Goal: Information Seeking & Learning: Learn about a topic

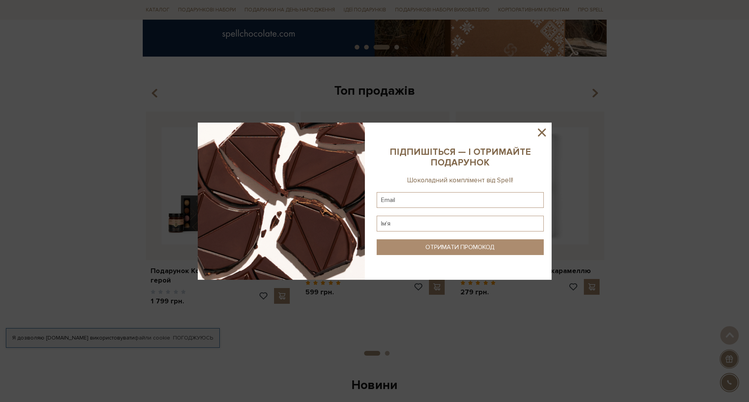
scroll to position [197, 0]
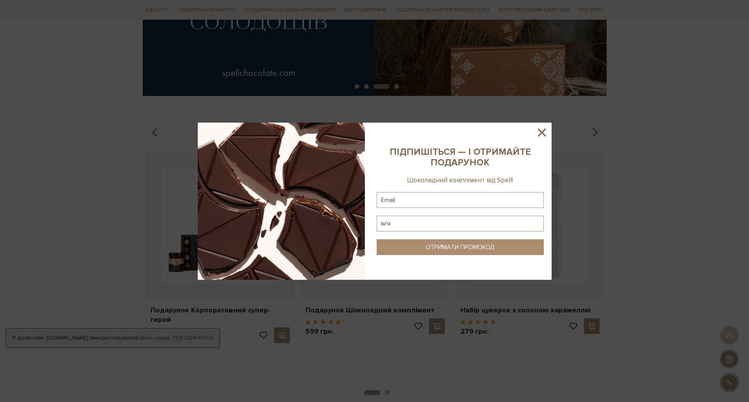
click at [545, 131] on icon at bounding box center [541, 132] width 13 height 13
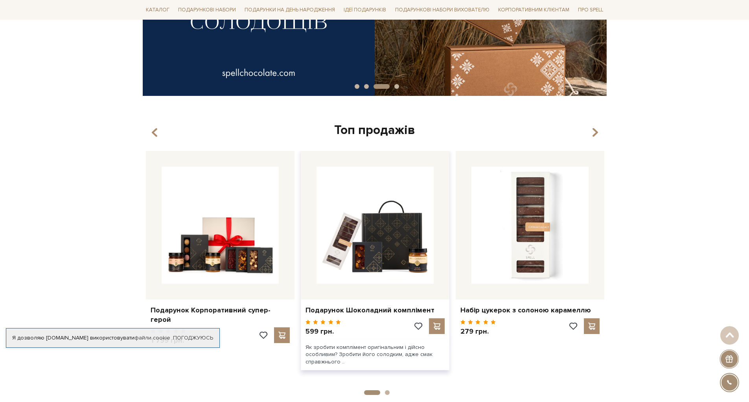
scroll to position [0, 0]
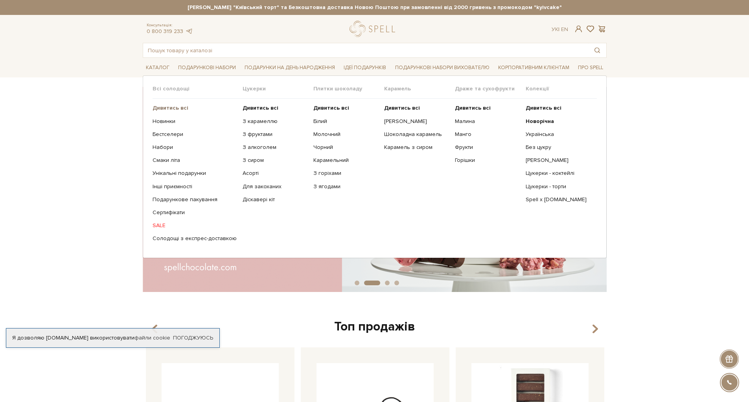
click at [179, 107] on b "Дивитись всі" at bounding box center [171, 108] width 36 height 7
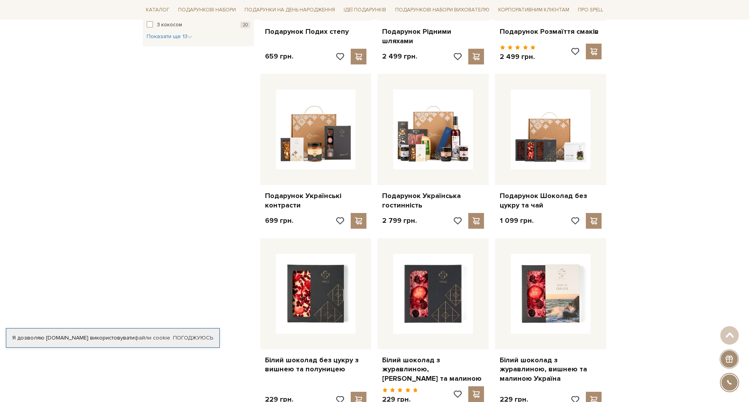
scroll to position [472, 0]
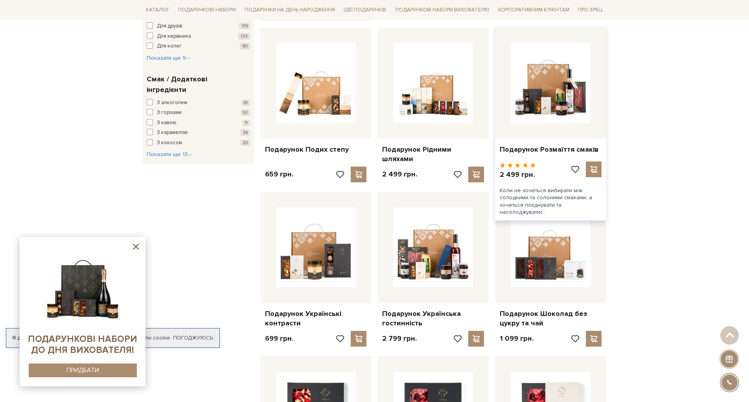
click at [522, 183] on div "Коли не хочеться вибирати між солодкими та солоними смаками, а хочеться поєднув…" at bounding box center [550, 202] width 111 height 38
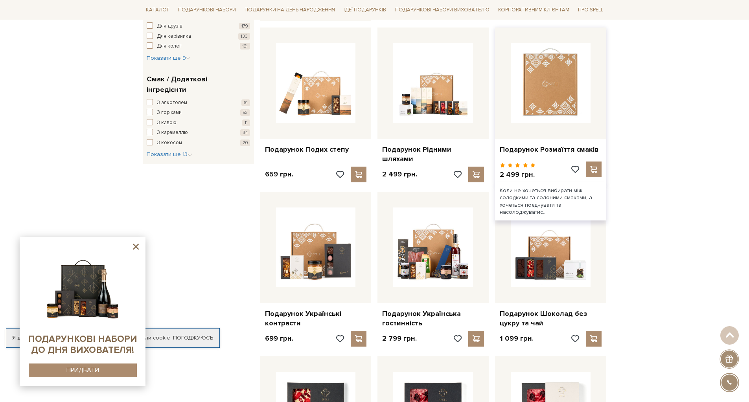
click at [546, 85] on img at bounding box center [551, 83] width 80 height 80
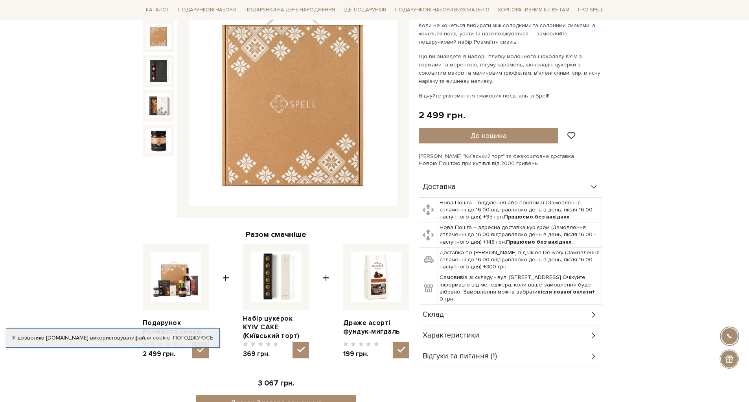
scroll to position [79, 0]
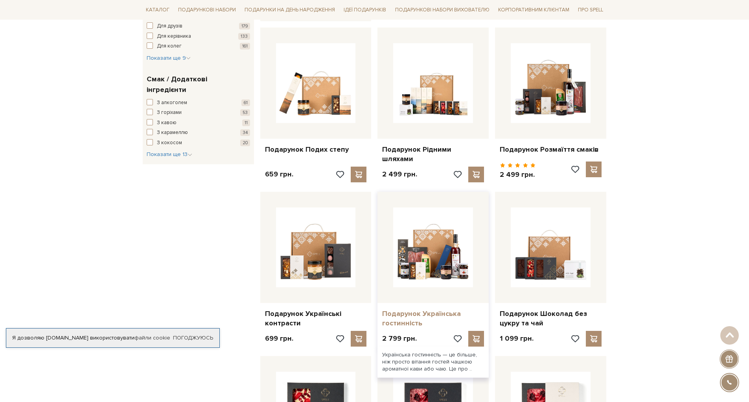
click at [408, 310] on link "Подарунок Українська гостинність" at bounding box center [433, 319] width 102 height 18
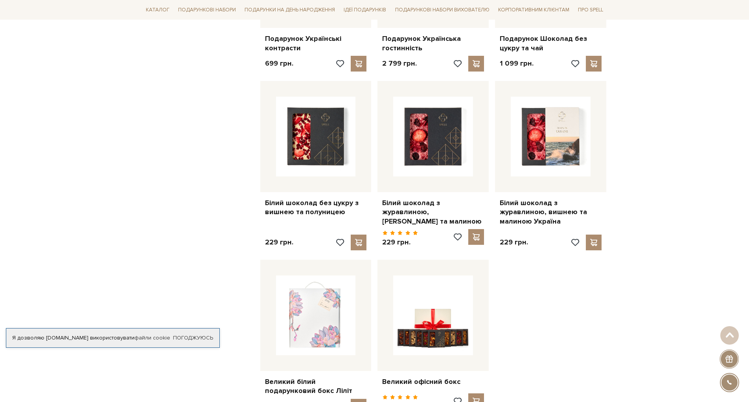
scroll to position [905, 0]
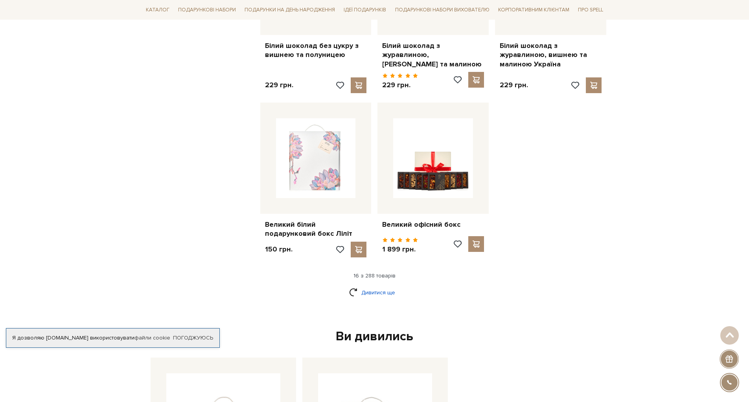
click at [380, 286] on link "Дивитися ще" at bounding box center [374, 293] width 51 height 14
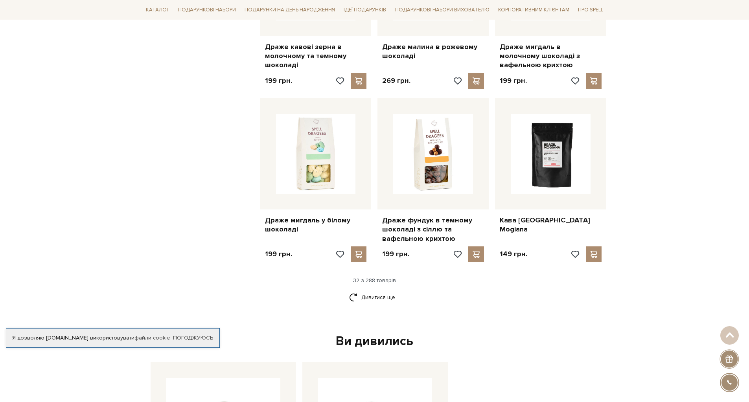
scroll to position [1770, 0]
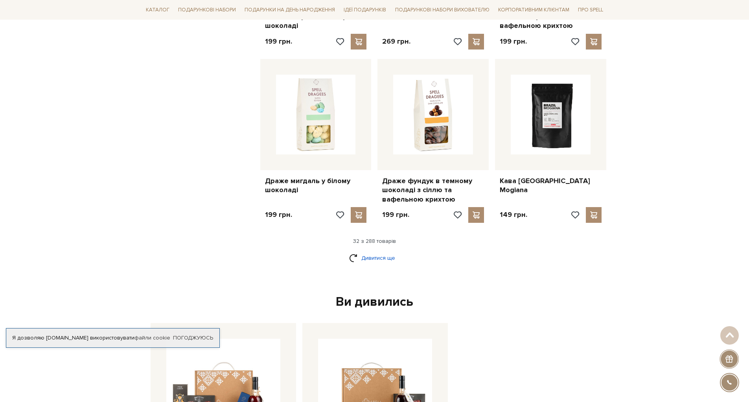
click at [386, 251] on link "Дивитися ще" at bounding box center [374, 258] width 51 height 14
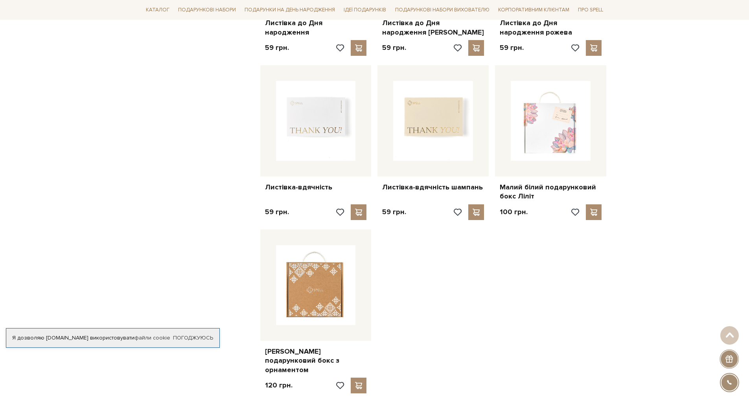
scroll to position [2714, 0]
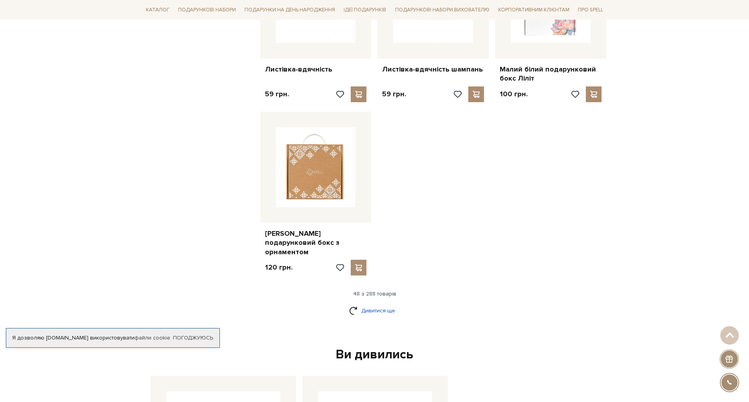
click at [379, 304] on link "Дивитися ще" at bounding box center [374, 311] width 51 height 14
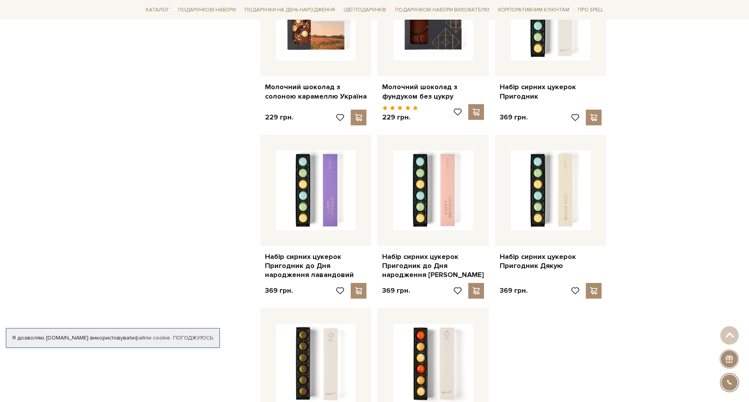
scroll to position [3540, 0]
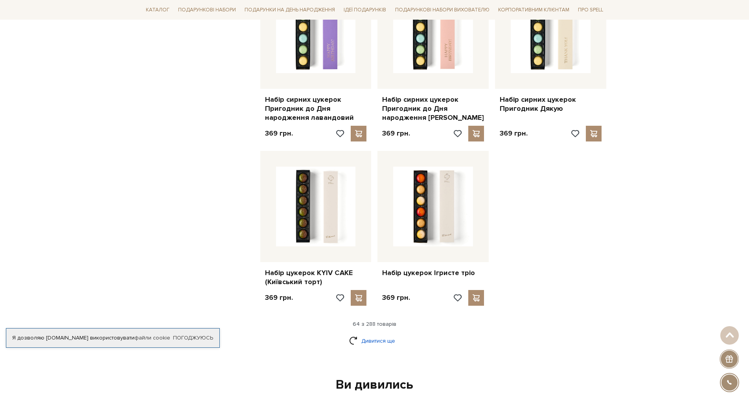
click at [369, 334] on link "Дивитися ще" at bounding box center [374, 341] width 51 height 14
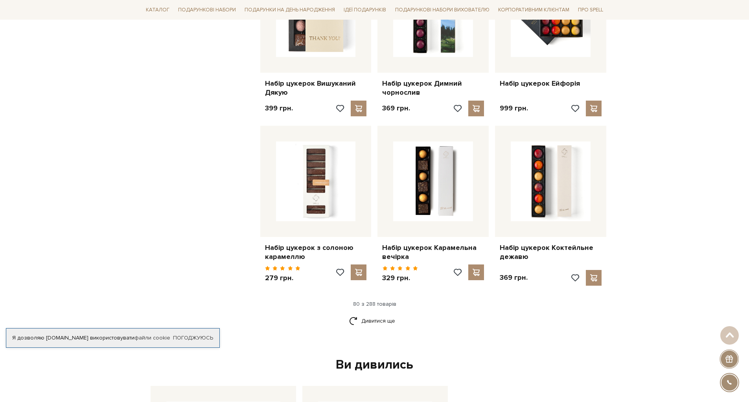
scroll to position [4445, 0]
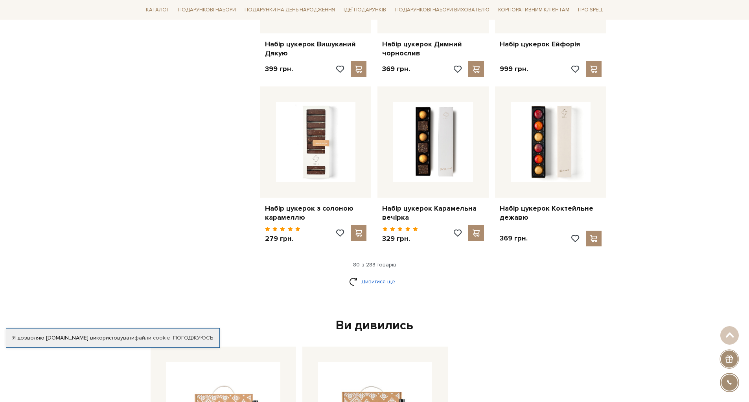
click at [374, 275] on link "Дивитися ще" at bounding box center [374, 282] width 51 height 14
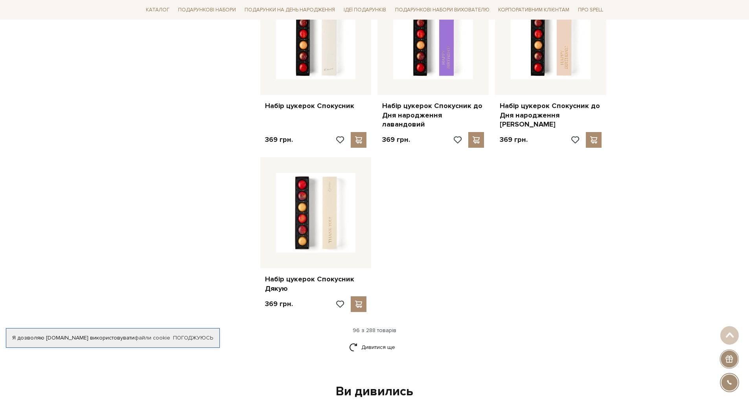
scroll to position [5429, 0]
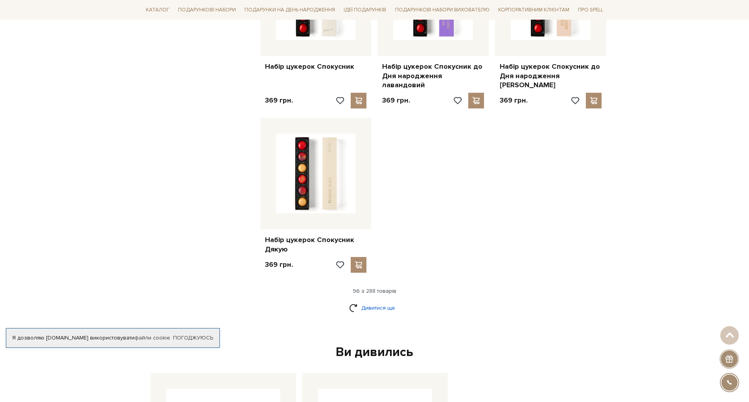
click at [378, 301] on link "Дивитися ще" at bounding box center [374, 308] width 51 height 14
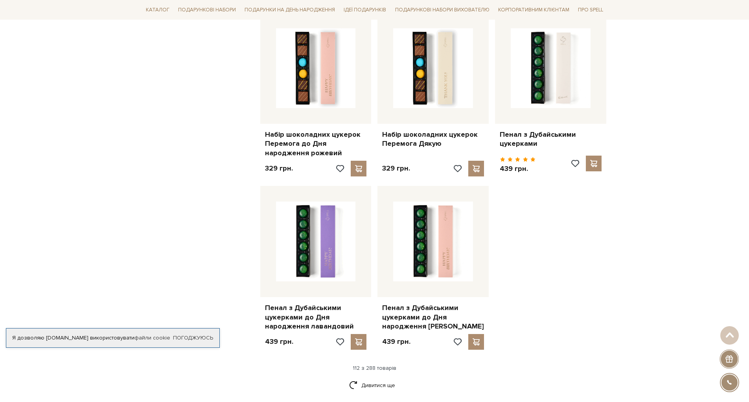
scroll to position [6373, 0]
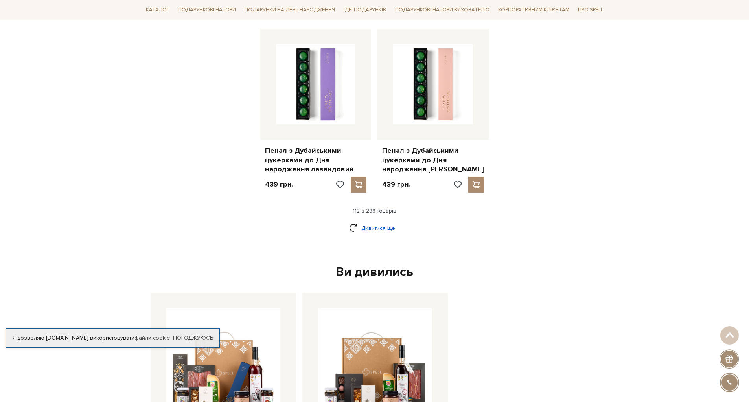
click at [380, 221] on link "Дивитися ще" at bounding box center [374, 228] width 51 height 14
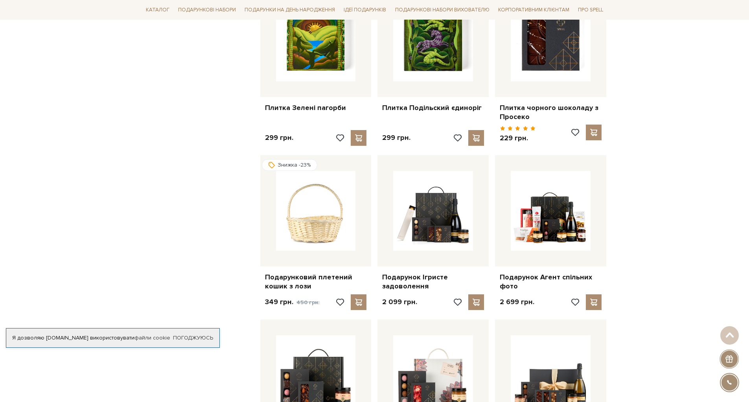
scroll to position [6963, 0]
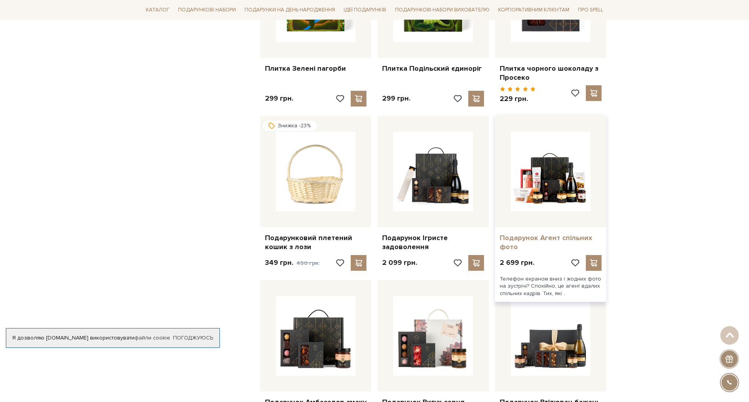
click at [542, 234] on link "Подарунок Агент спільних фото" at bounding box center [551, 243] width 102 height 18
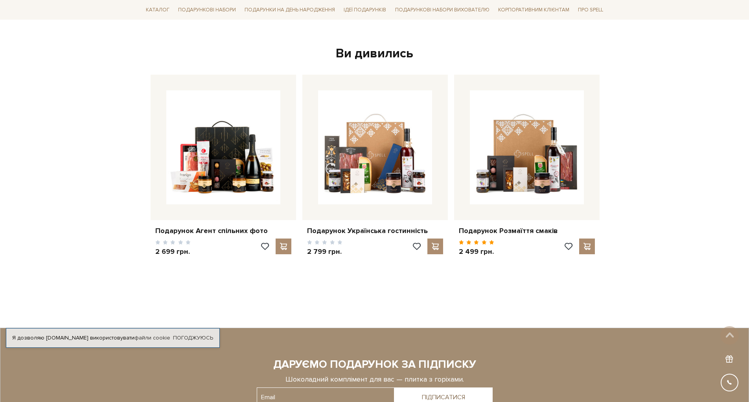
scroll to position [913, 0]
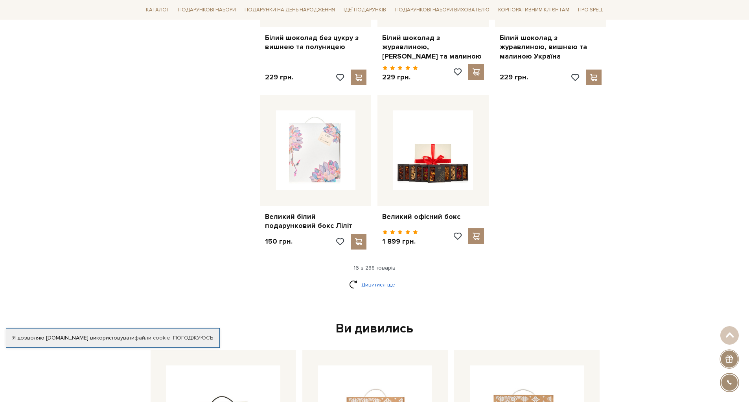
click at [376, 278] on link "Дивитися ще" at bounding box center [374, 285] width 51 height 14
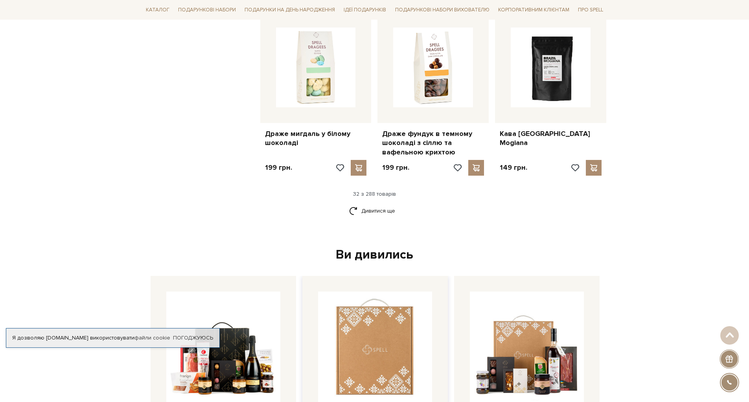
scroll to position [1975, 0]
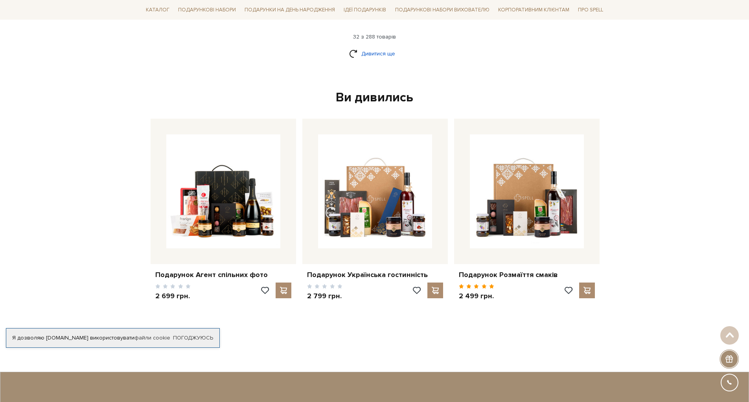
click at [369, 47] on link "Дивитися ще" at bounding box center [374, 54] width 51 height 14
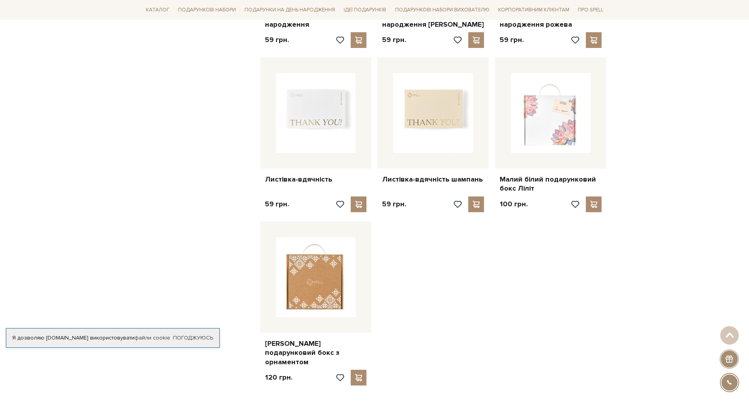
scroll to position [2801, 0]
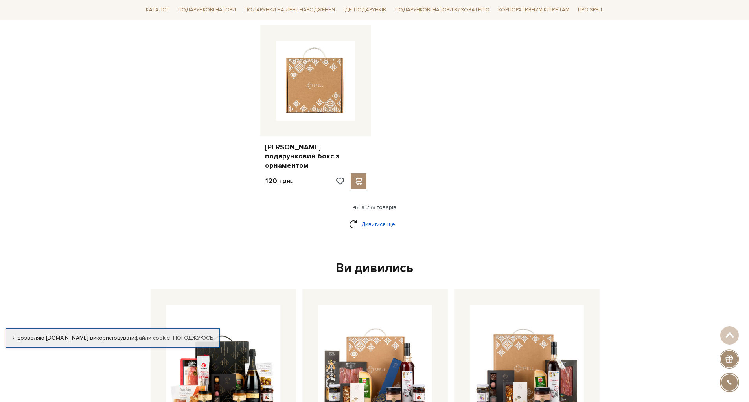
click at [382, 218] on link "Дивитися ще" at bounding box center [374, 225] width 51 height 14
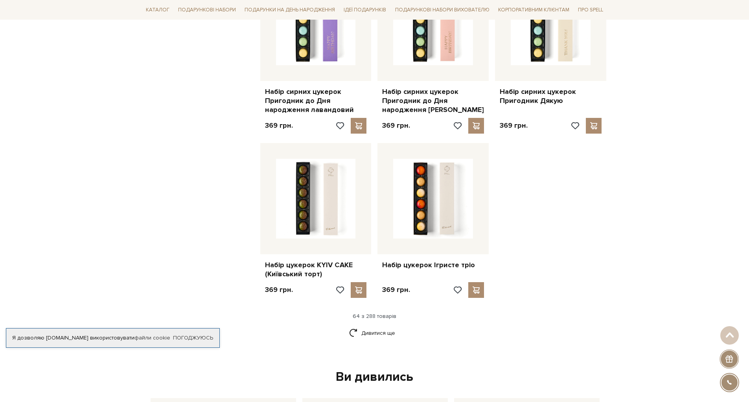
scroll to position [3706, 0]
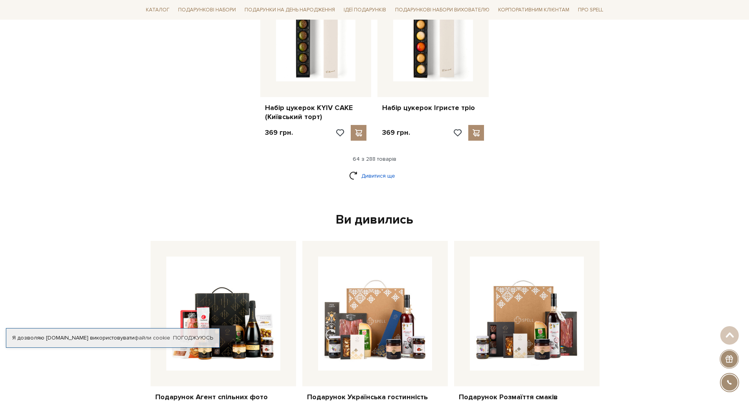
click at [375, 169] on link "Дивитися ще" at bounding box center [374, 176] width 51 height 14
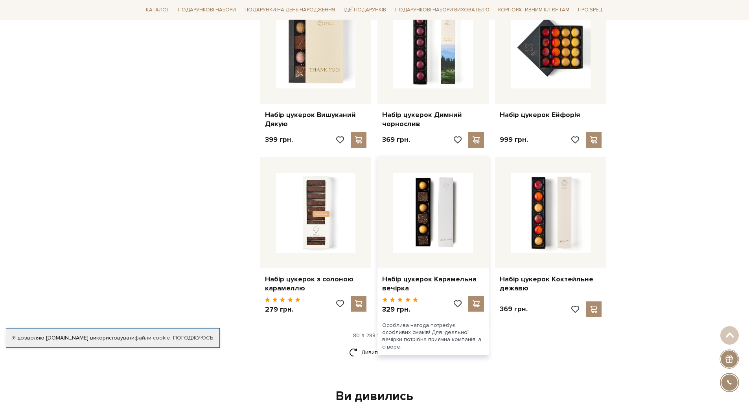
scroll to position [4492, 0]
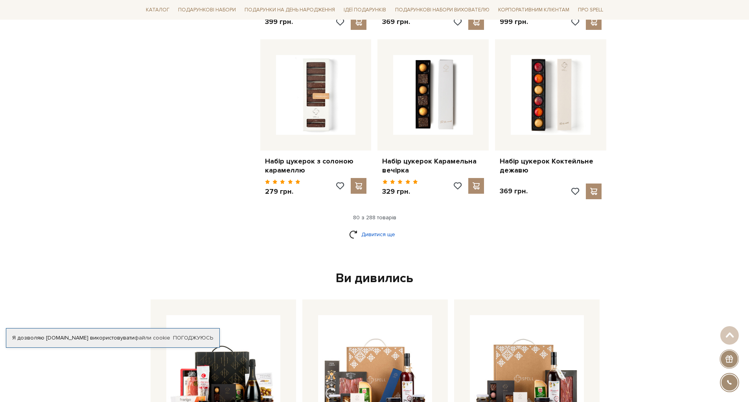
click at [372, 228] on link "Дивитися ще" at bounding box center [374, 235] width 51 height 14
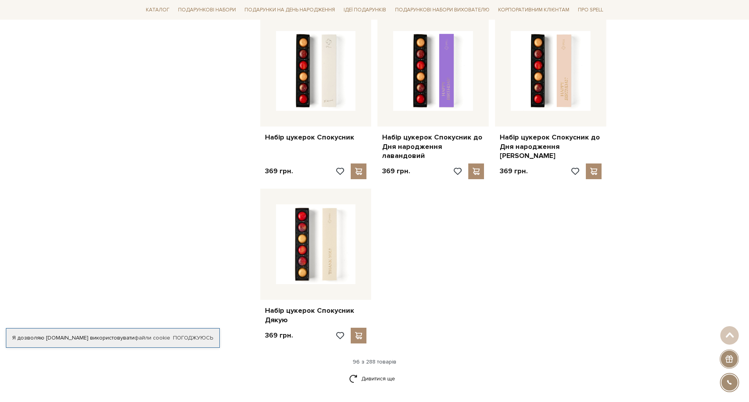
scroll to position [5515, 0]
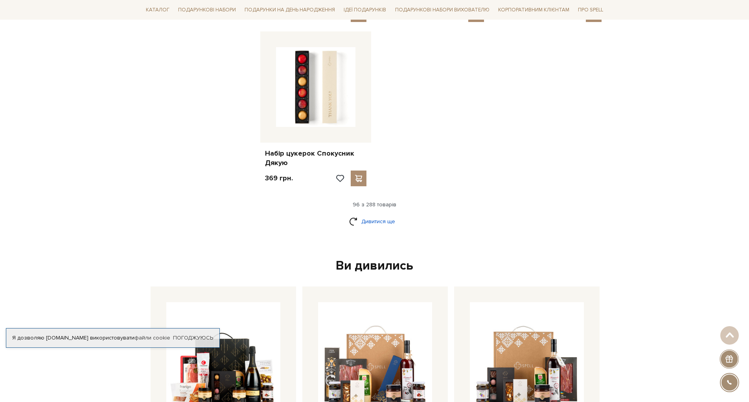
click at [369, 215] on link "Дивитися ще" at bounding box center [374, 222] width 51 height 14
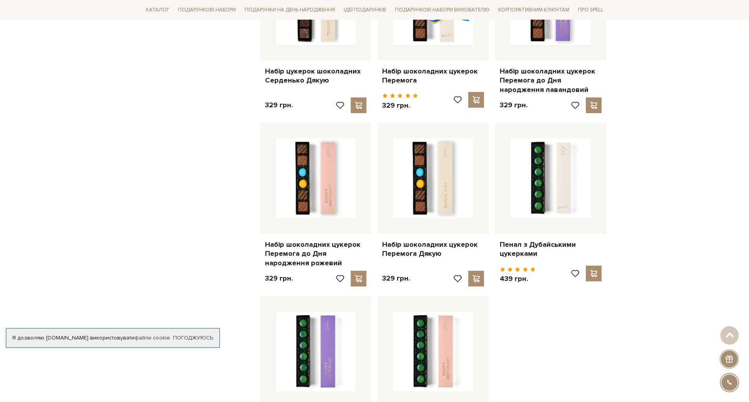
scroll to position [6263, 0]
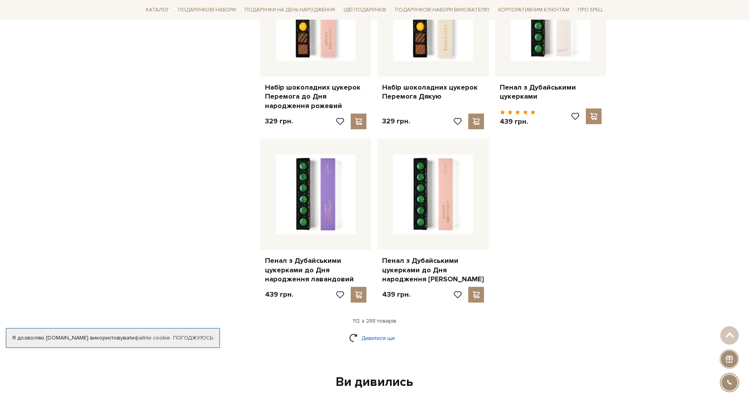
click at [382, 332] on link "Дивитися ще" at bounding box center [374, 339] width 51 height 14
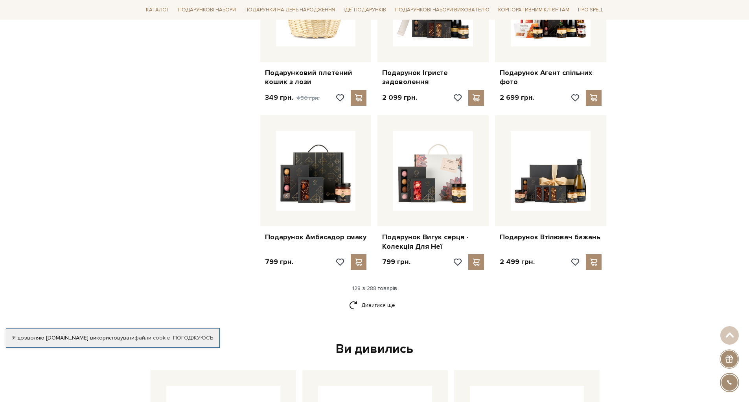
scroll to position [7089, 0]
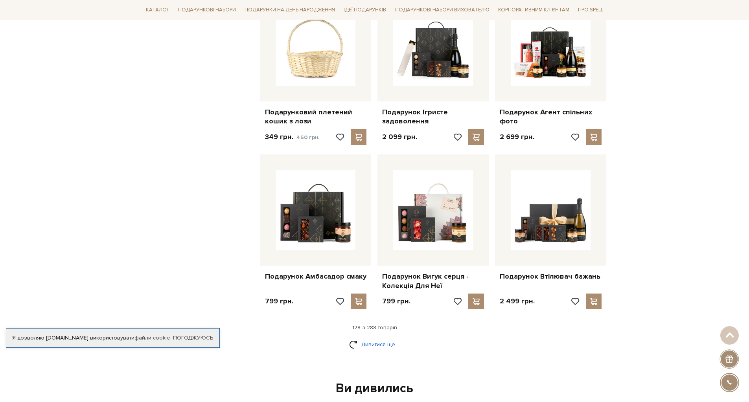
click at [376, 338] on link "Дивитися ще" at bounding box center [374, 345] width 51 height 14
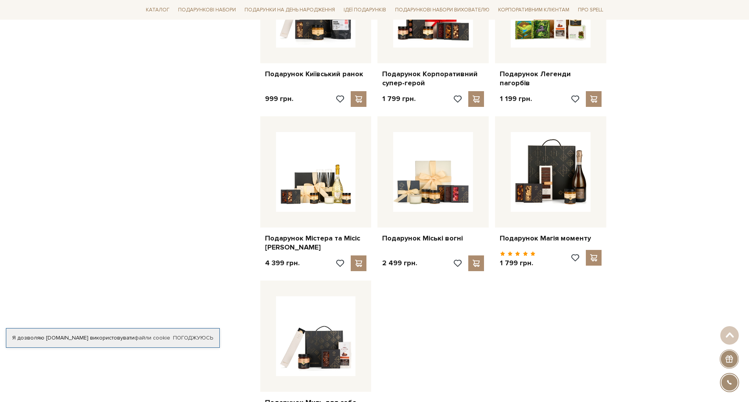
scroll to position [8033, 0]
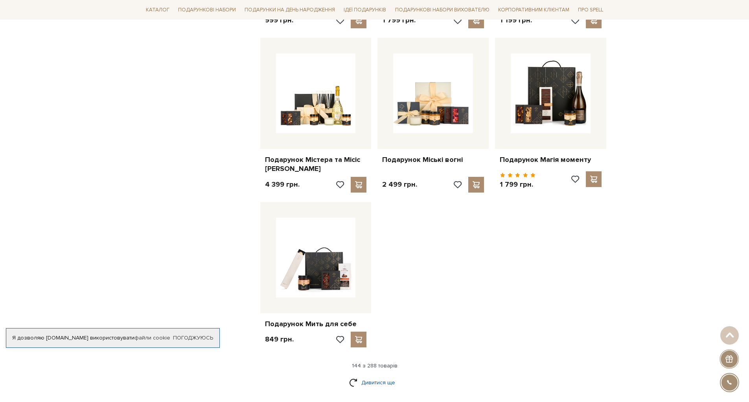
click at [378, 376] on link "Дивитися ще" at bounding box center [374, 383] width 51 height 14
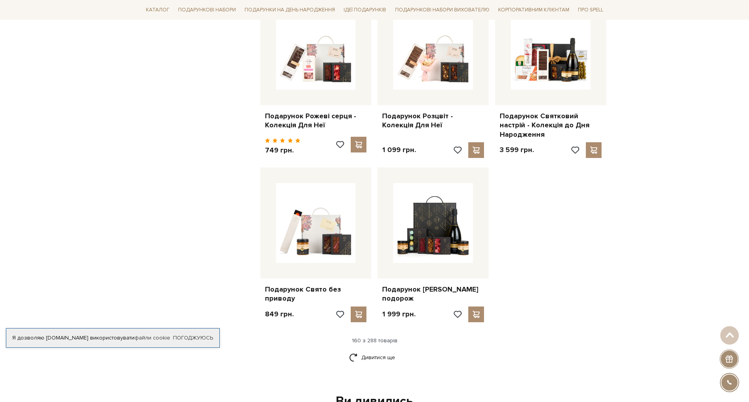
scroll to position [9016, 0]
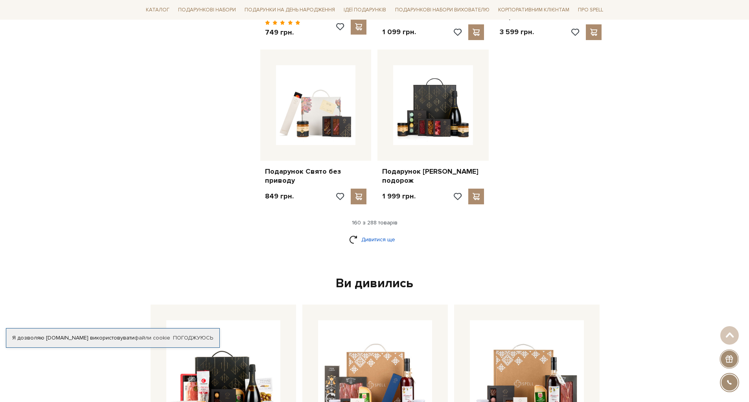
click at [380, 233] on link "Дивитися ще" at bounding box center [374, 240] width 51 height 14
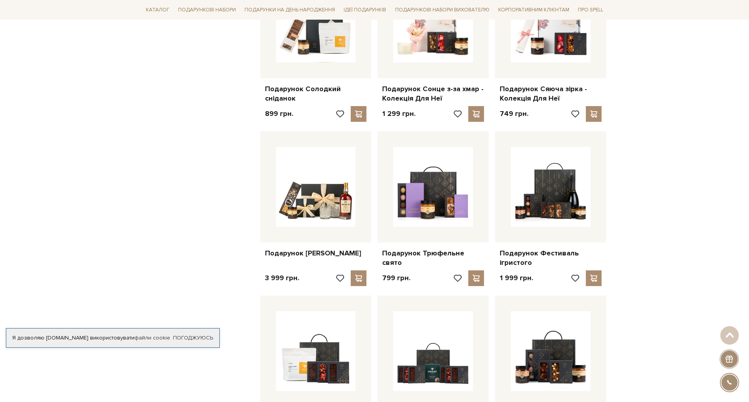
scroll to position [9764, 0]
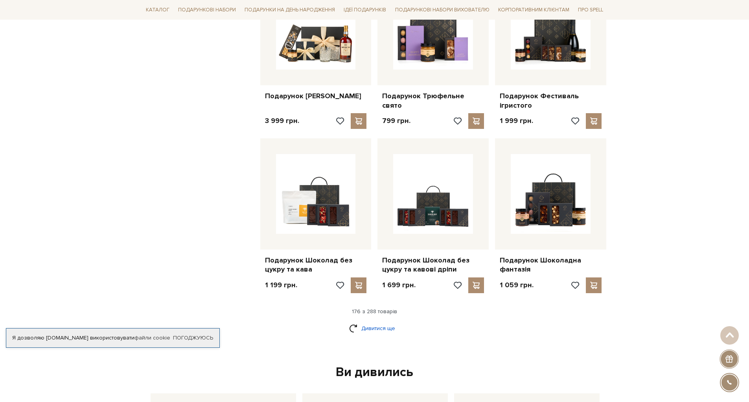
click at [378, 322] on link "Дивитися ще" at bounding box center [374, 329] width 51 height 14
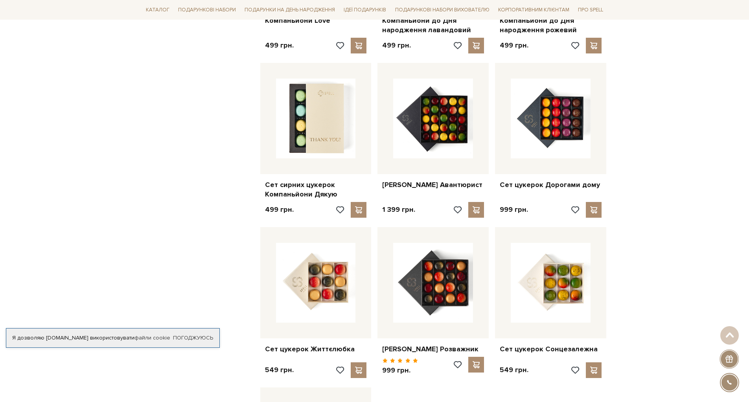
scroll to position [10669, 0]
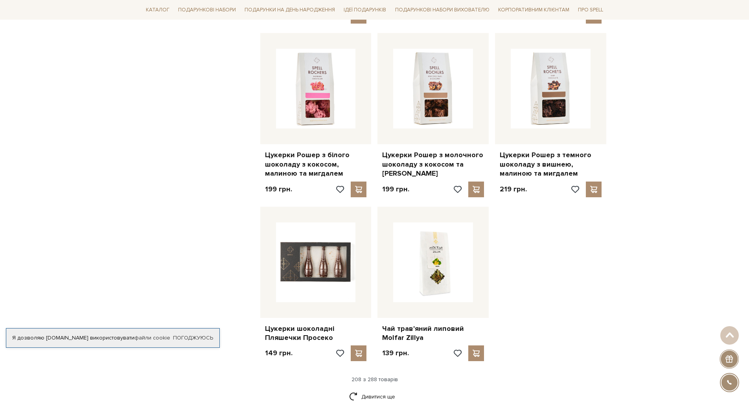
scroll to position [11573, 0]
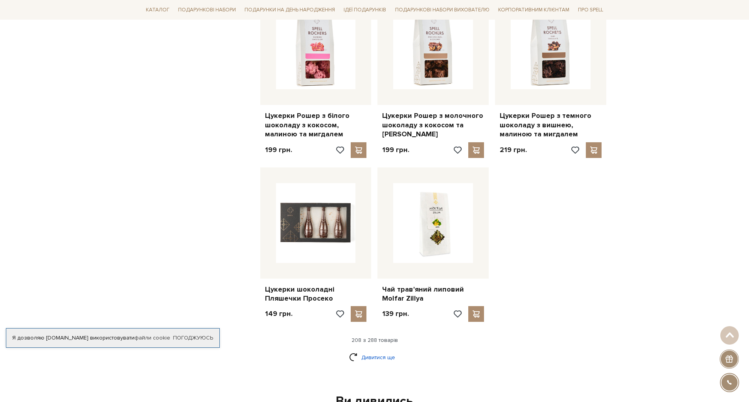
click at [374, 351] on link "Дивитися ще" at bounding box center [374, 358] width 51 height 14
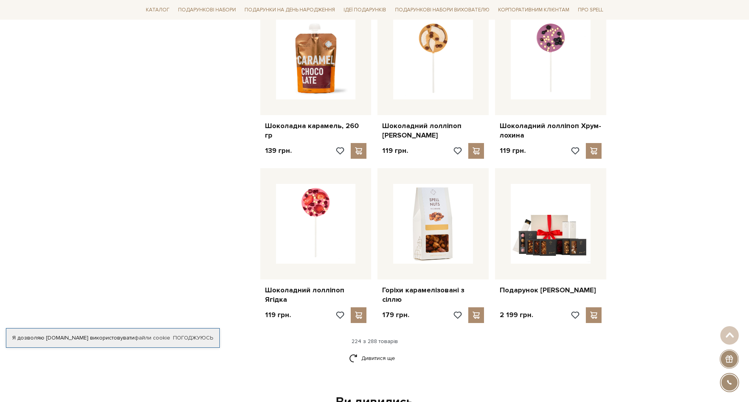
scroll to position [12557, 0]
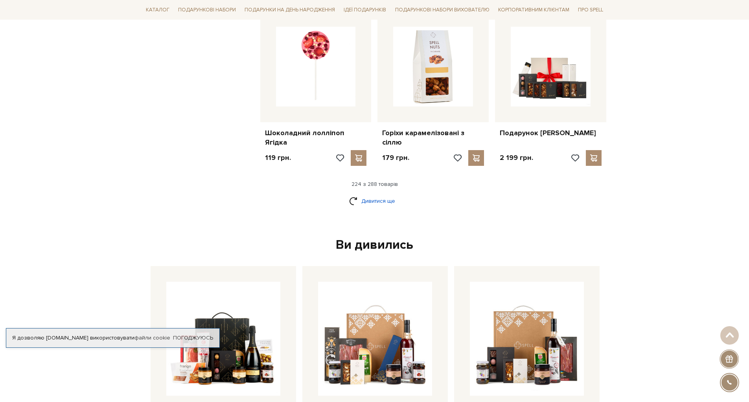
click at [375, 194] on link "Дивитися ще" at bounding box center [374, 201] width 51 height 14
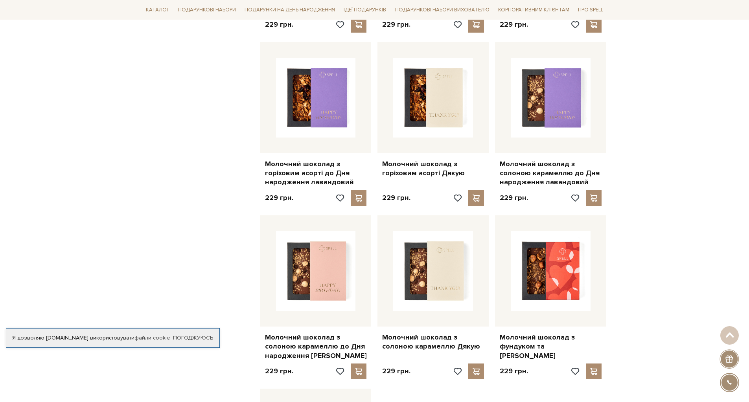
scroll to position [13422, 0]
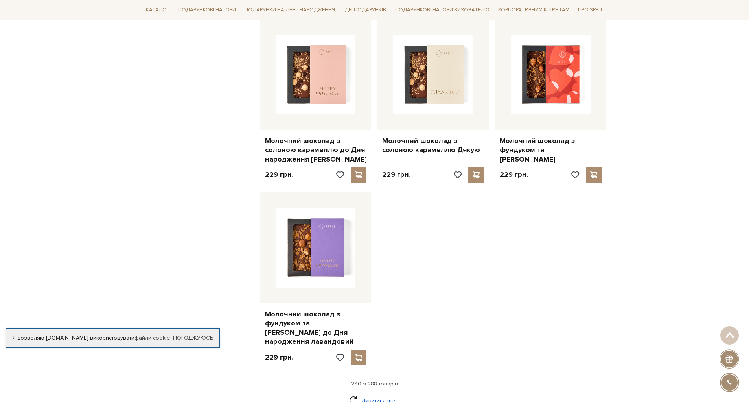
click at [384, 394] on link "Дивитися ще" at bounding box center [374, 401] width 51 height 14
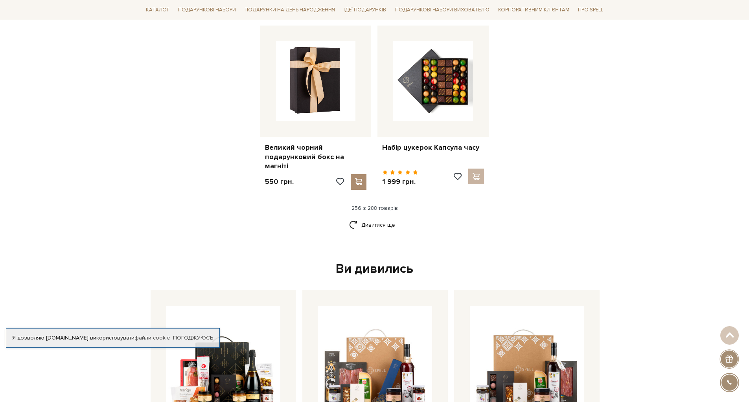
scroll to position [14445, 0]
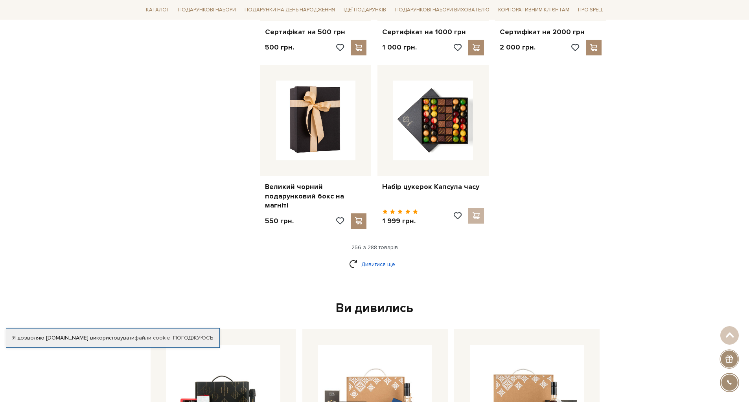
click at [377, 258] on link "Дивитися ще" at bounding box center [374, 265] width 51 height 14
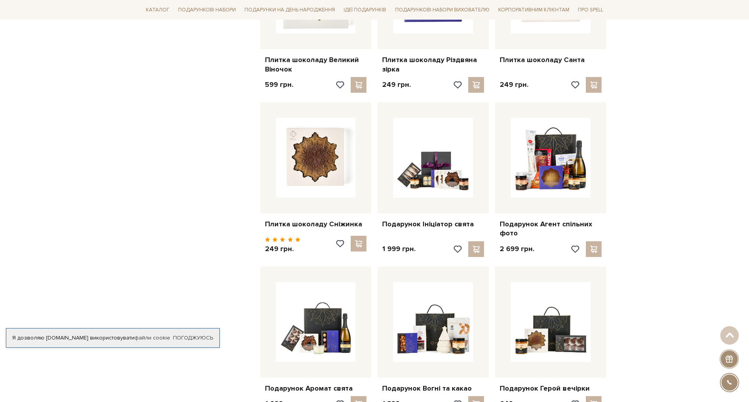
scroll to position [15192, 0]
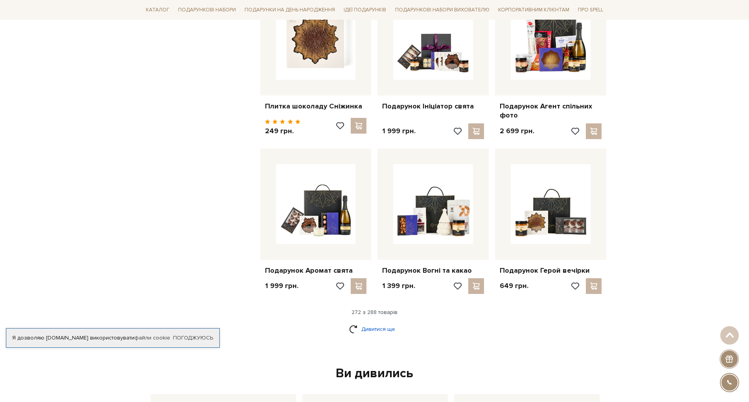
click at [388, 323] on link "Дивитися ще" at bounding box center [374, 330] width 51 height 14
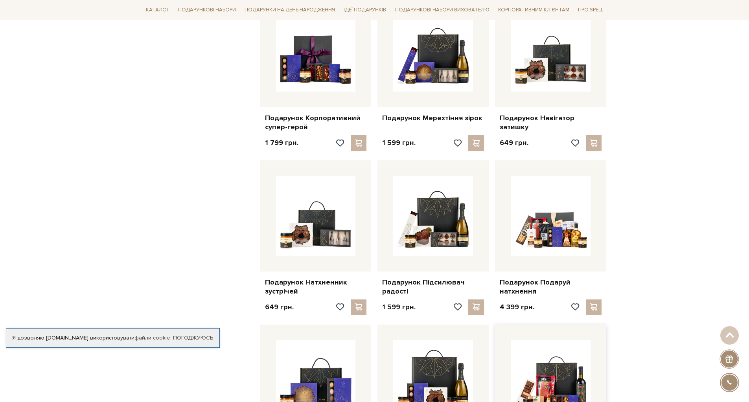
scroll to position [15743, 0]
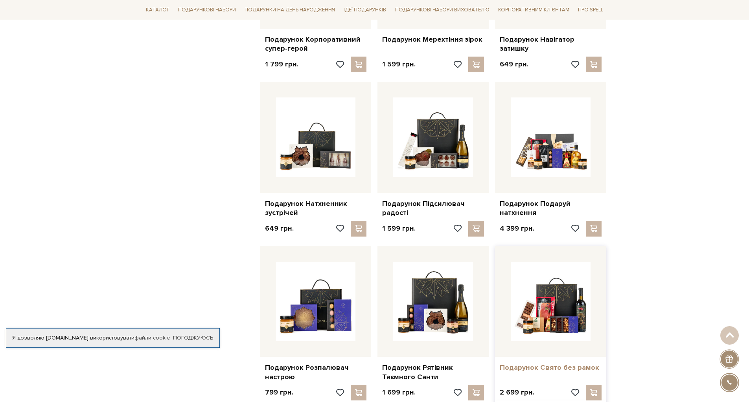
click at [552, 363] on link "Подарунок Свято без рамок" at bounding box center [551, 367] width 102 height 9
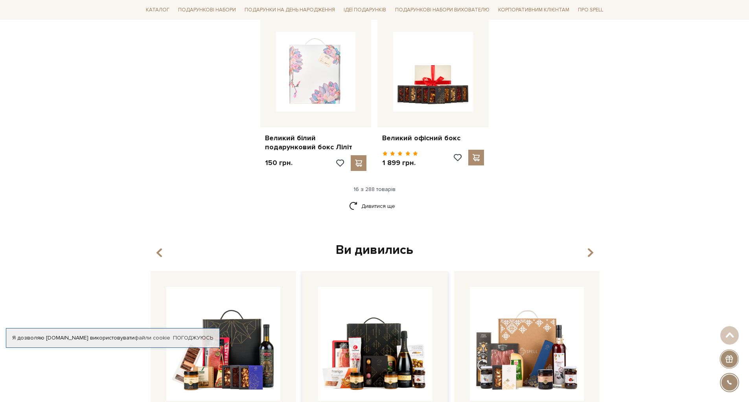
scroll to position [1109, 0]
